Goal: Task Accomplishment & Management: Manage account settings

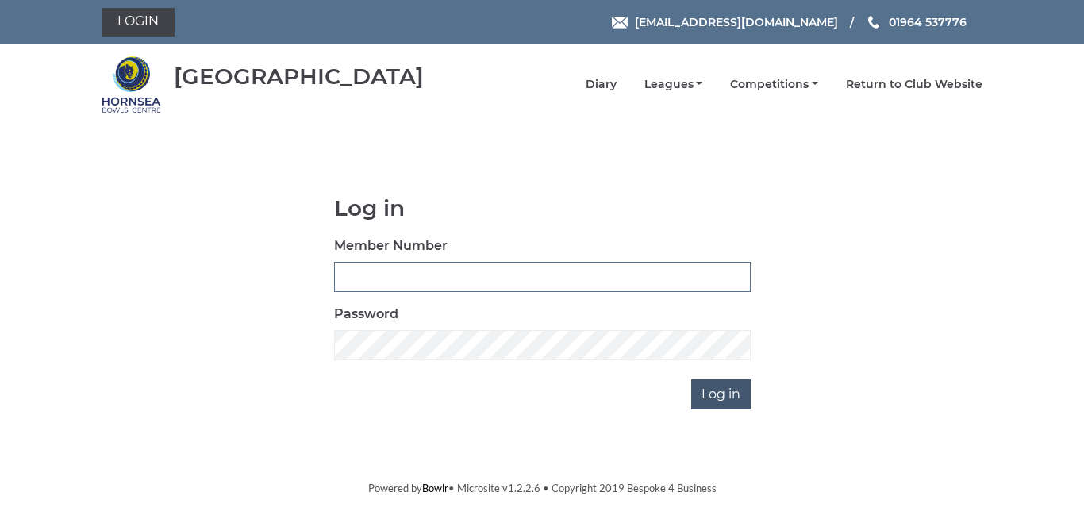
type input "0947"
click at [723, 398] on input "Log in" at bounding box center [721, 394] width 60 height 30
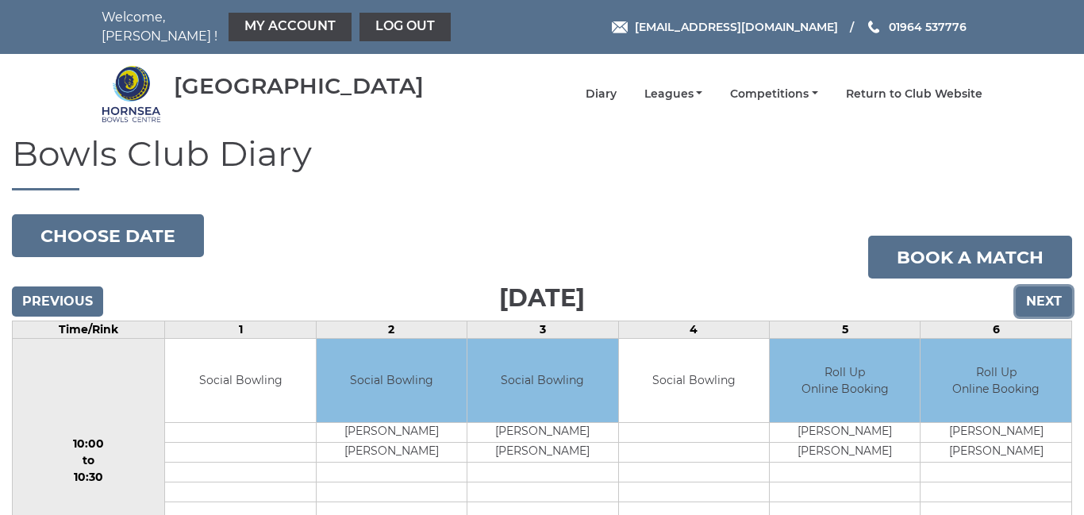
click at [1044, 294] on input "Next" at bounding box center [1044, 302] width 56 height 30
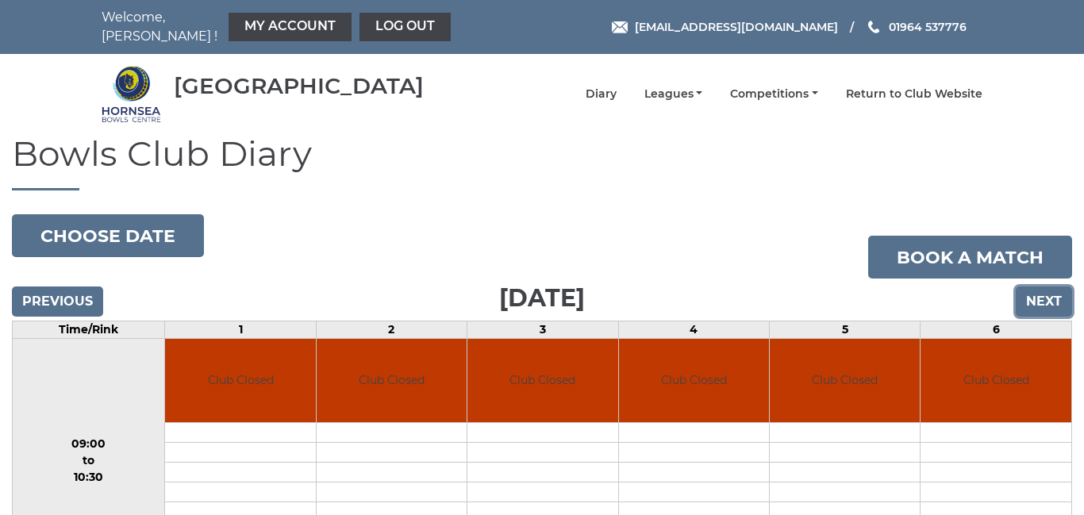
click at [1044, 294] on input "Next" at bounding box center [1044, 302] width 56 height 30
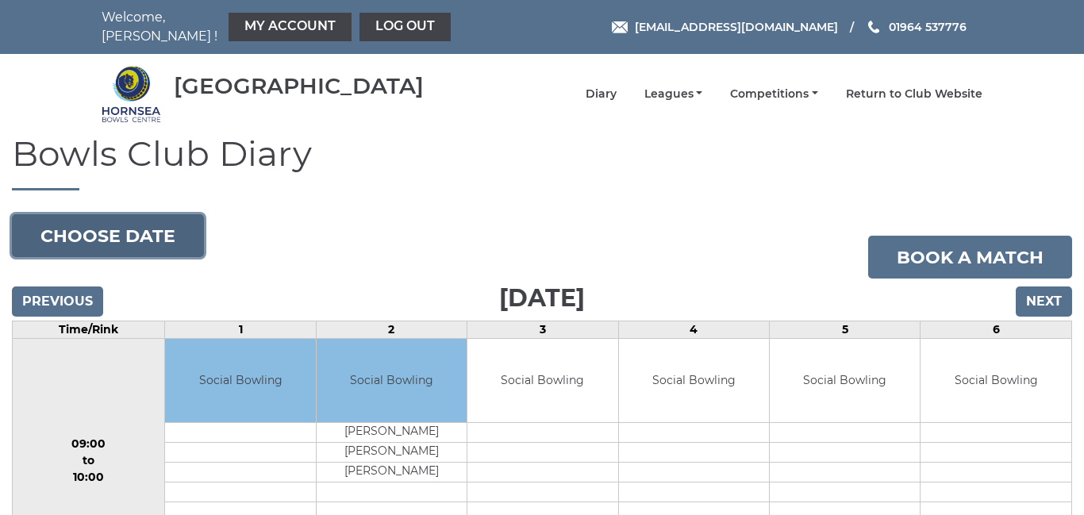
click at [182, 229] on button "Choose date" at bounding box center [108, 235] width 192 height 43
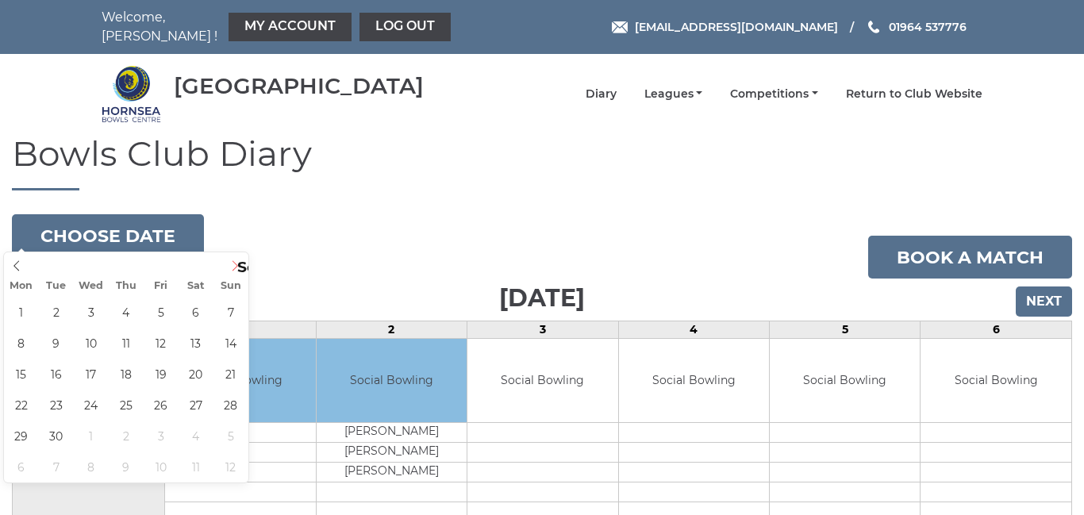
click at [234, 266] on icon at bounding box center [234, 265] width 11 height 11
type input "2025-09-12"
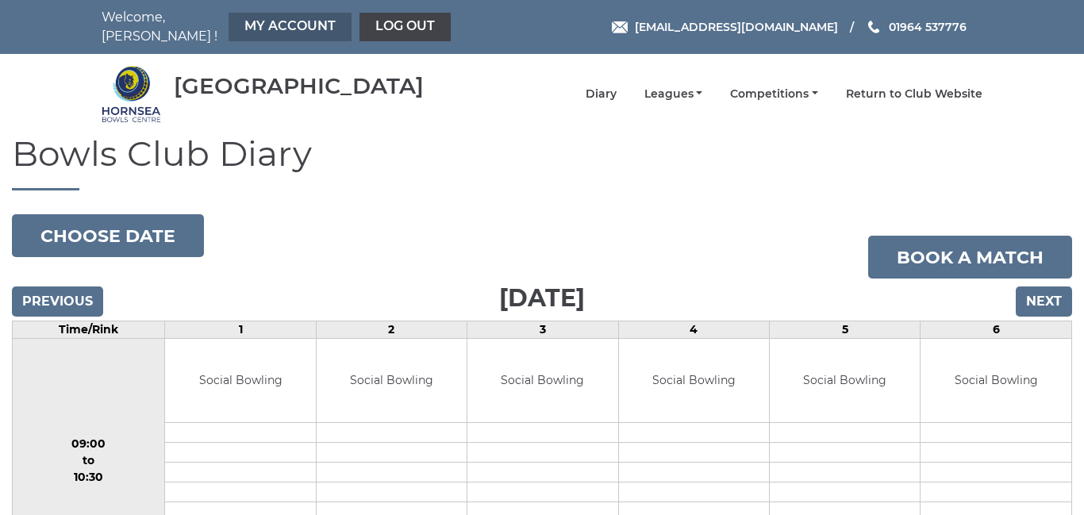
click at [298, 21] on link "My Account" at bounding box center [290, 27] width 123 height 29
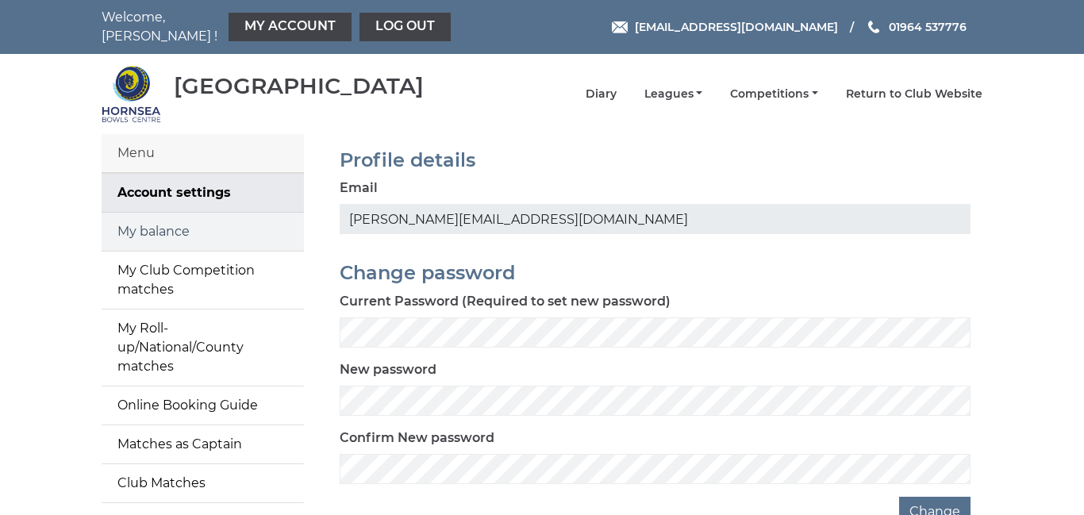
click at [165, 217] on link "My balance" at bounding box center [203, 232] width 202 height 38
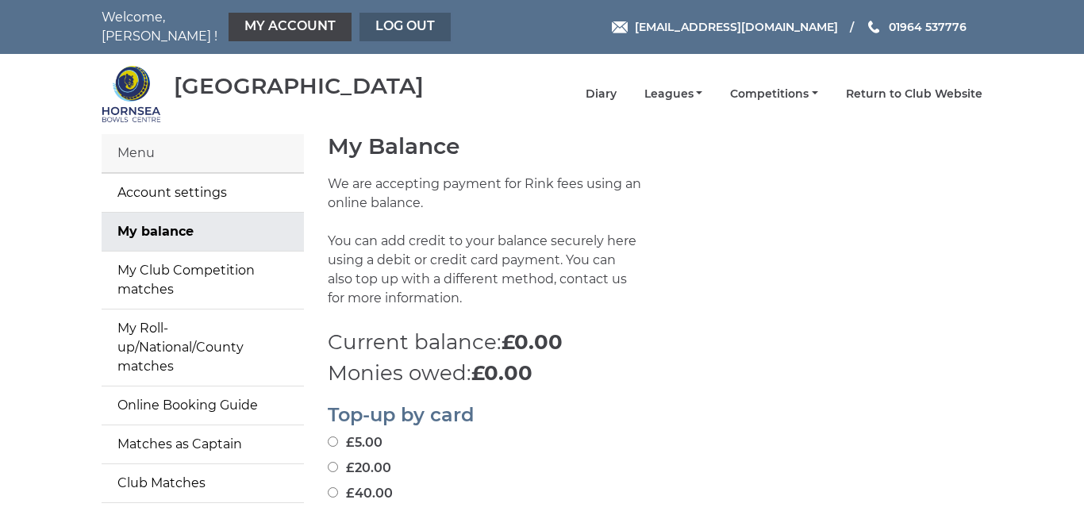
click at [389, 18] on link "Log out" at bounding box center [405, 27] width 91 height 29
